Goal: Find specific page/section: Find specific page/section

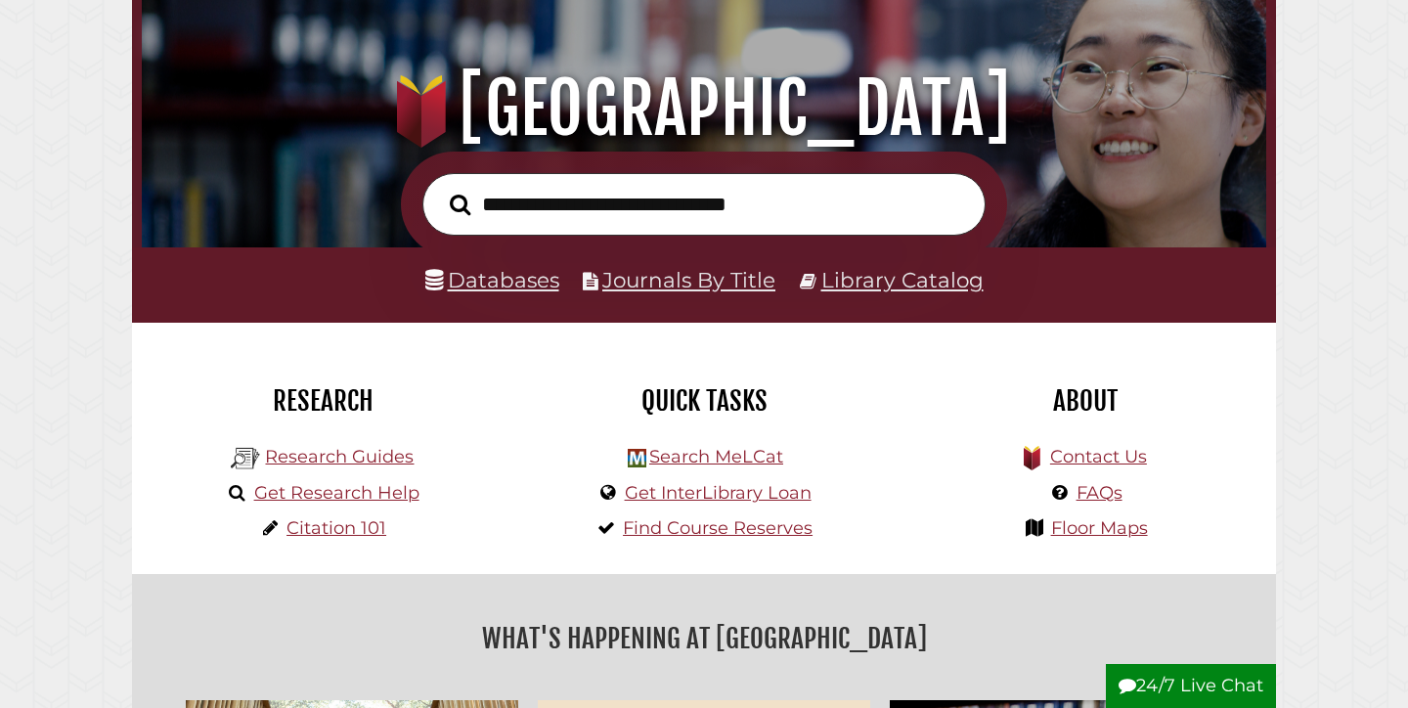
scroll to position [196, 0]
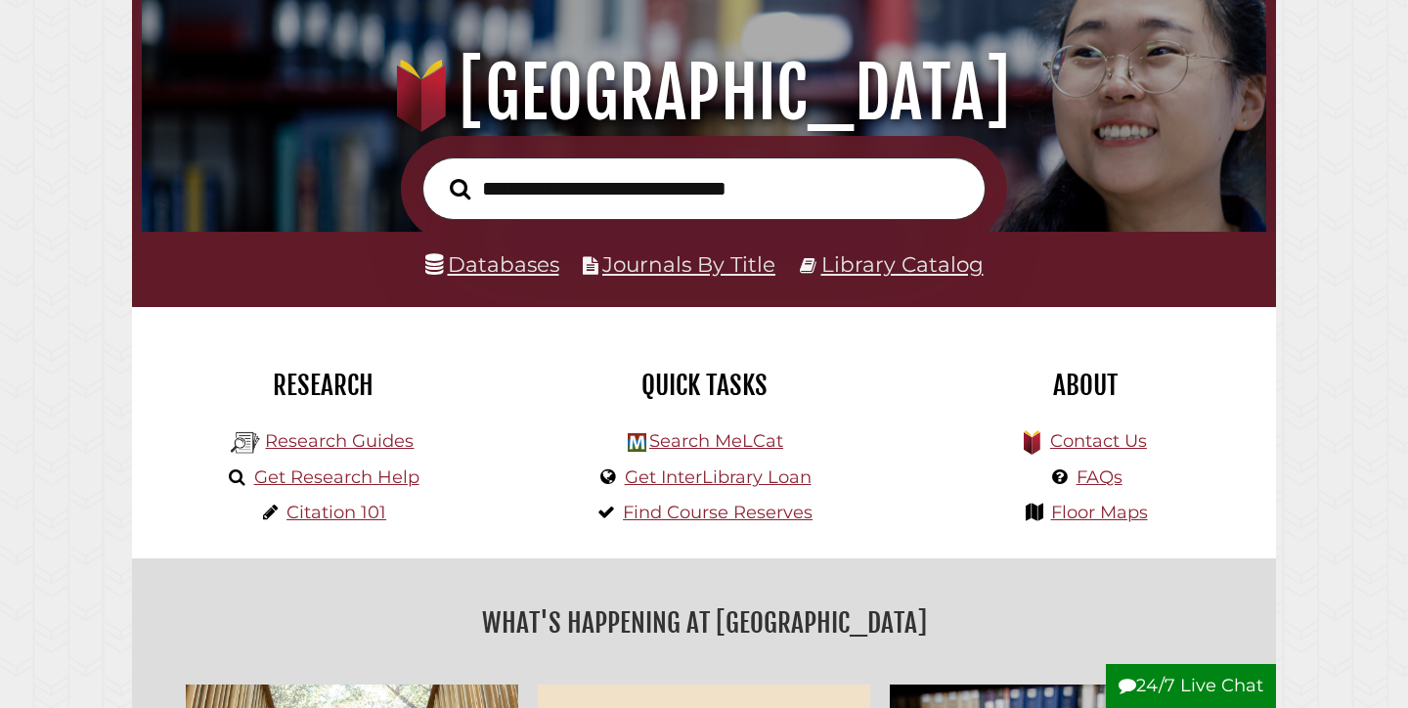
click at [526, 268] on link "Databases" at bounding box center [492, 263] width 134 height 25
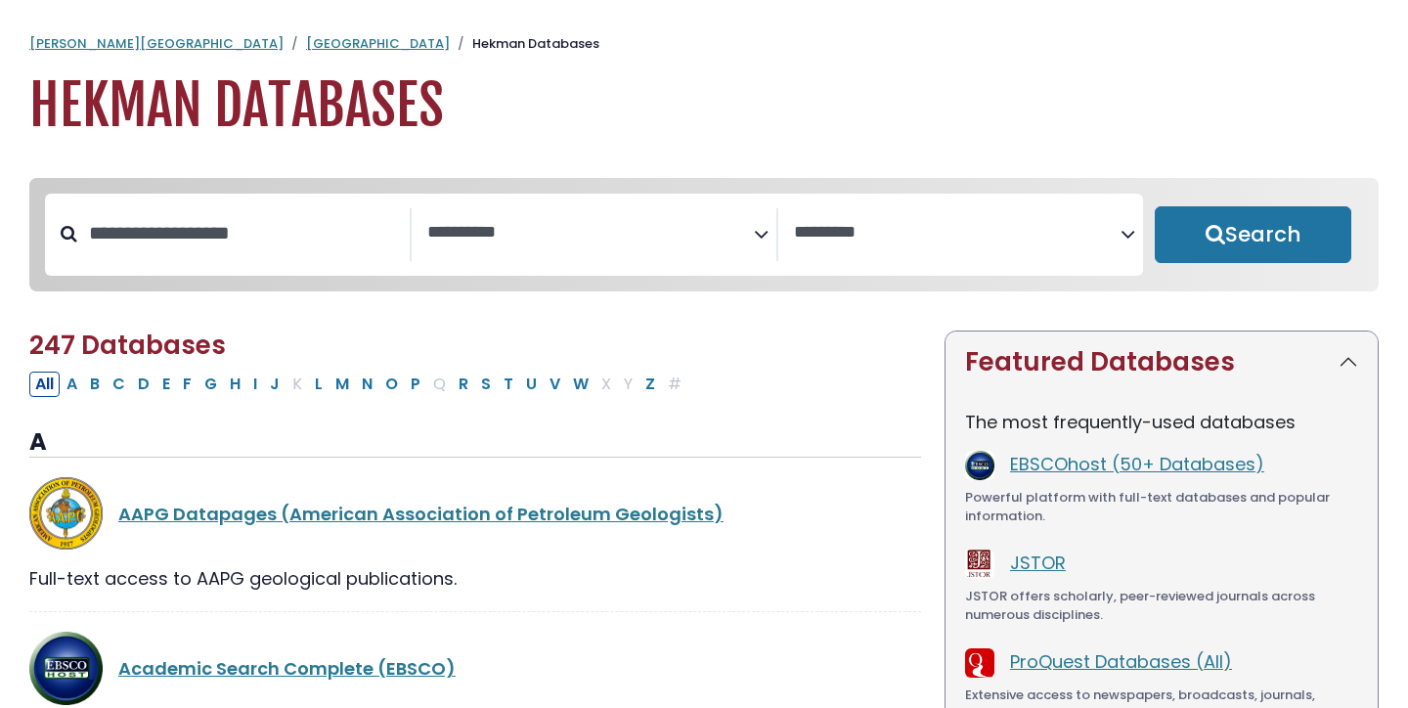
select select "Database Subject Filter"
select select "Database Vendors Filter"
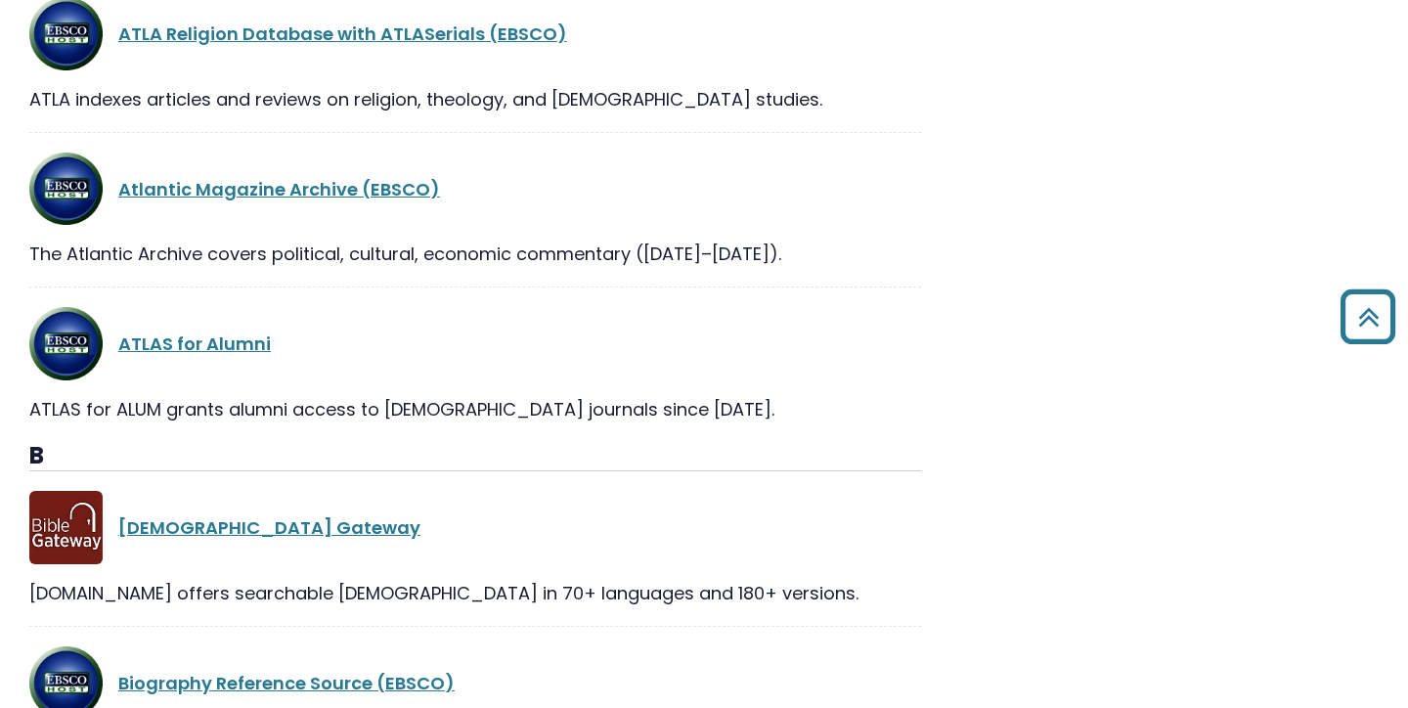
scroll to position [5419, 0]
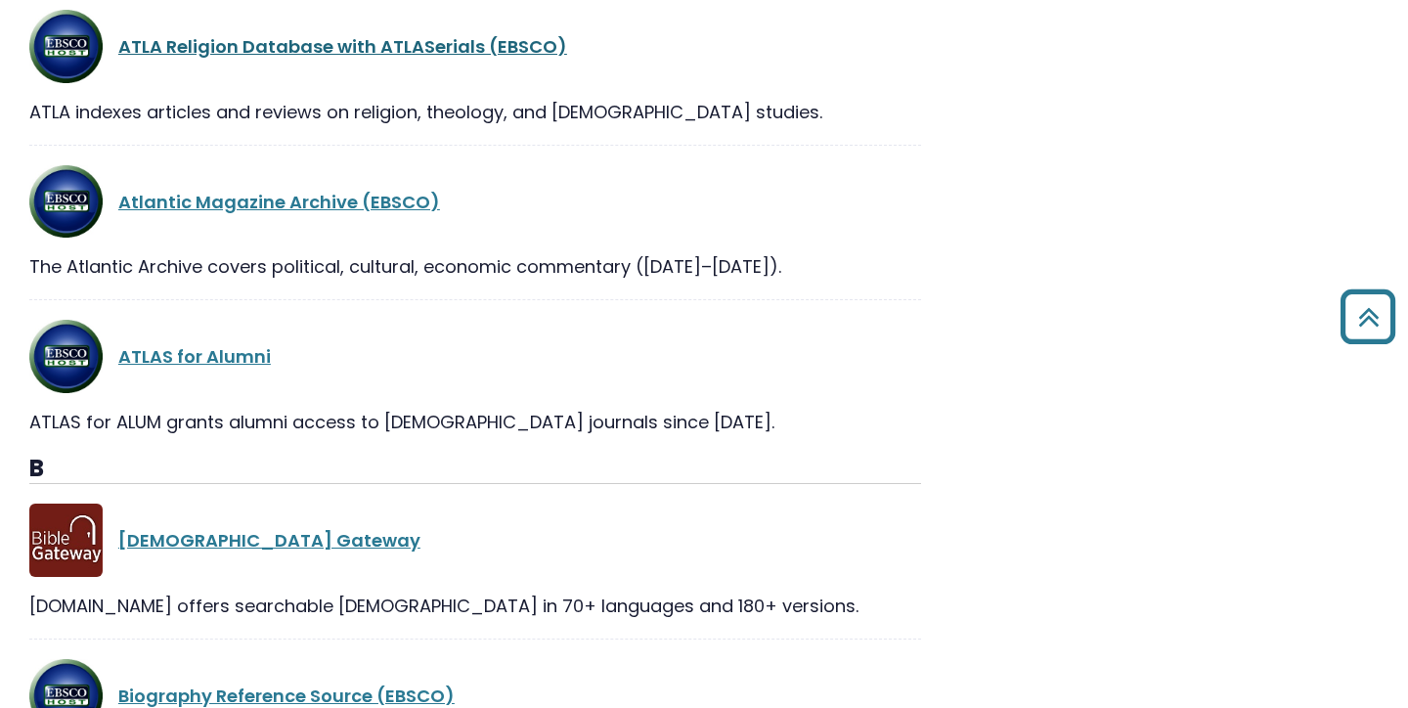
click at [498, 52] on link "ATLA Religion Database with ATLASerials (EBSCO)" at bounding box center [342, 46] width 449 height 24
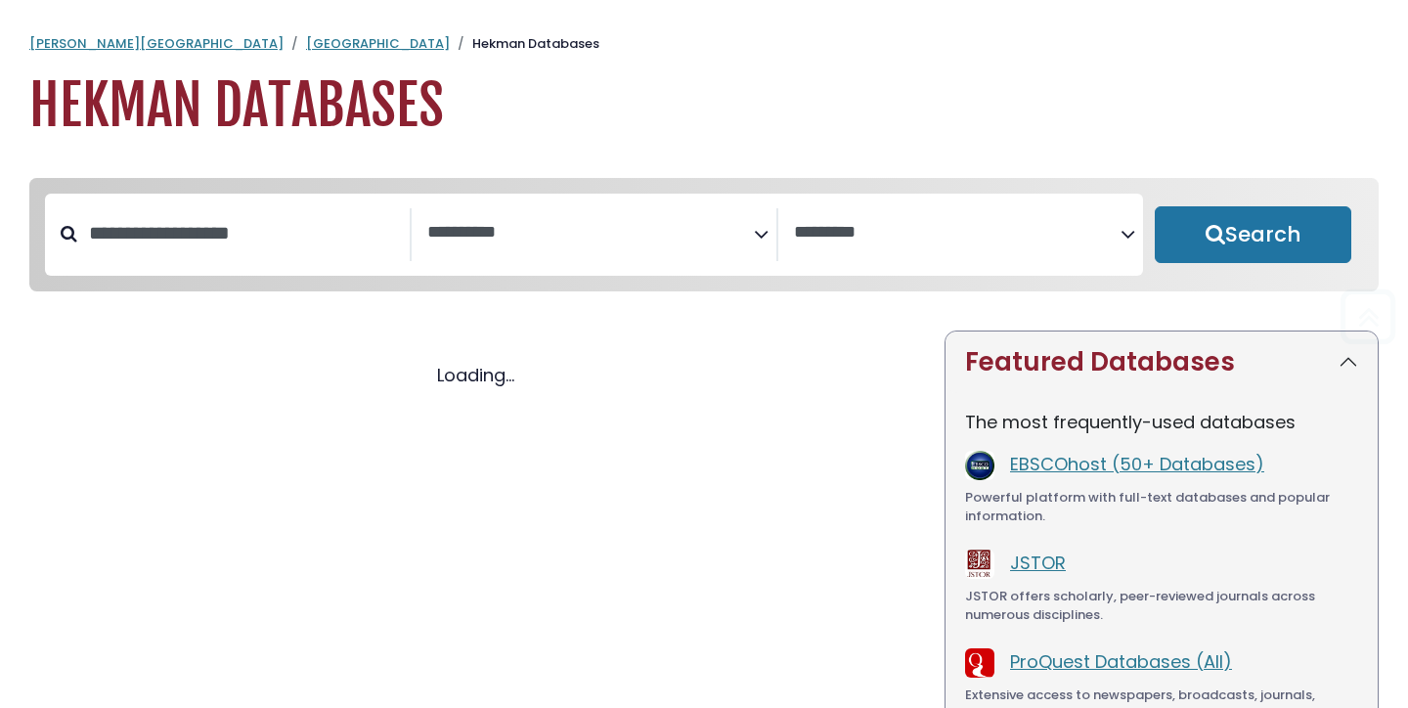
select select "Database Subject Filter"
select select "Database Vendors Filter"
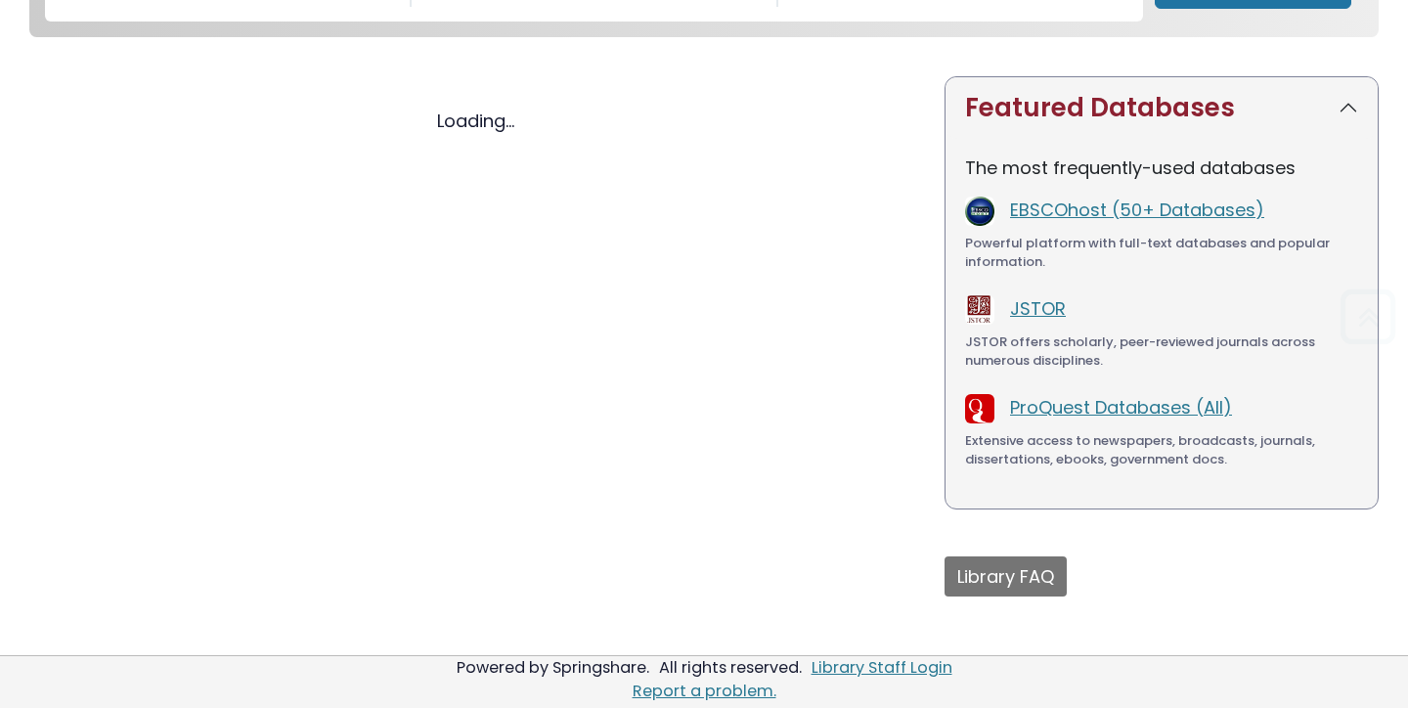
select select "Database Subject Filter"
select select "Database Vendors Filter"
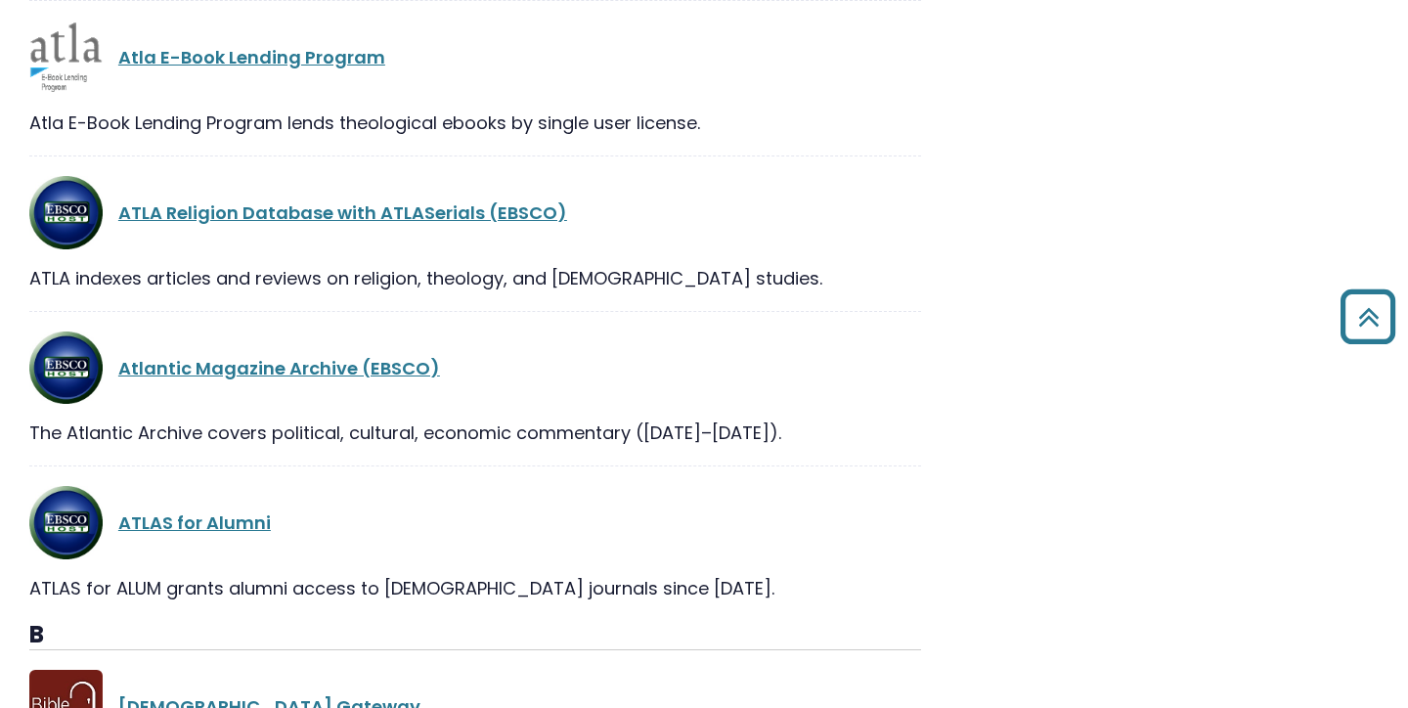
scroll to position [5261, 0]
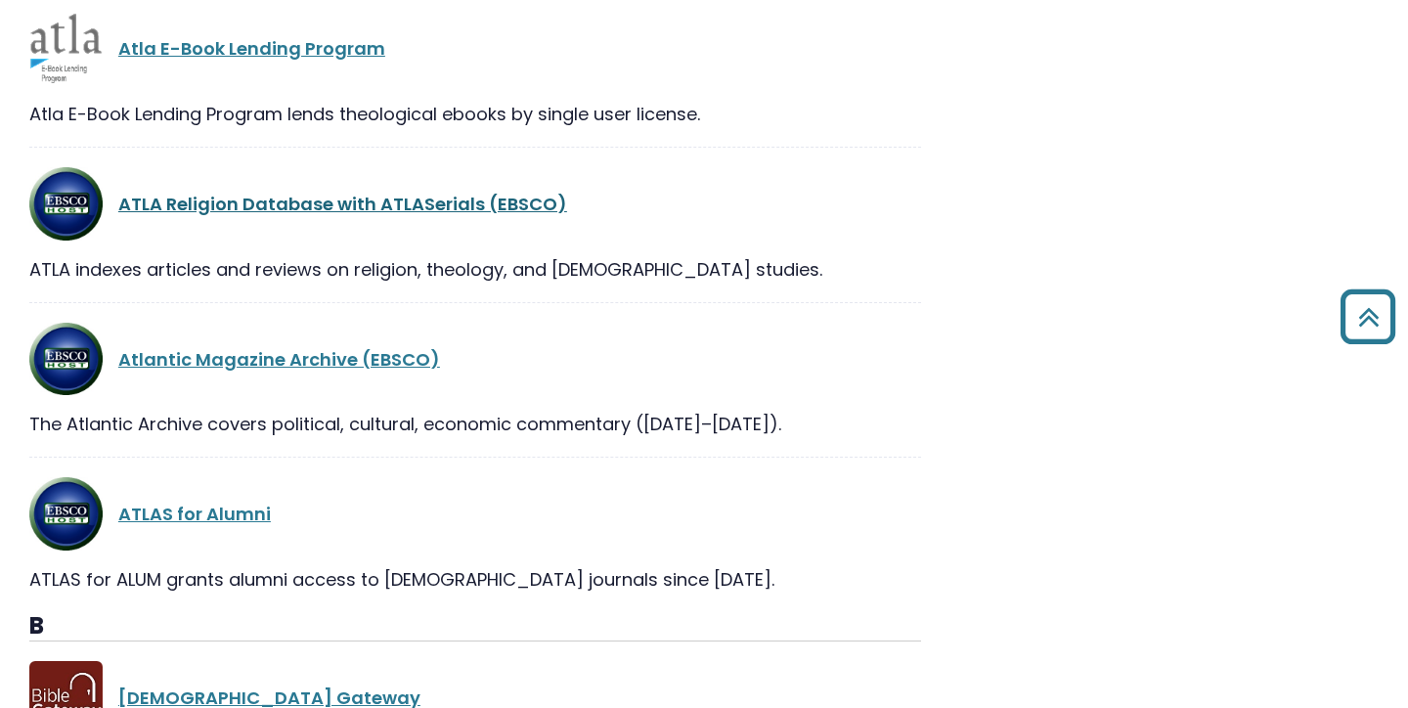
click at [402, 211] on link "ATLA Religion Database with ATLASerials (EBSCO)" at bounding box center [342, 204] width 449 height 24
